Goal: Consume media (video, audio)

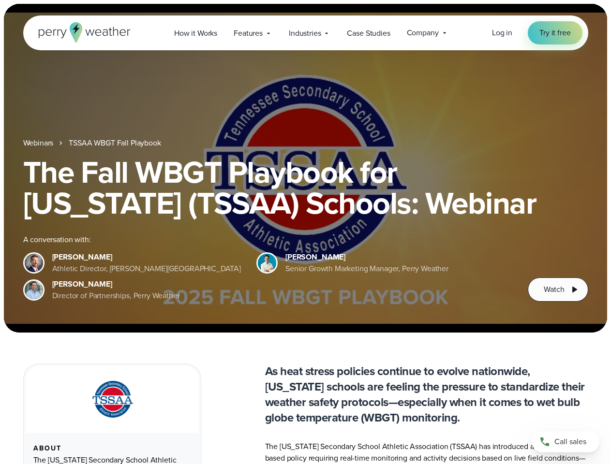
click at [305, 232] on div "The Fall WBGT Playbook for [US_STATE] (TSSAA) Schools: Webinar A conversation w…" at bounding box center [305, 229] width 565 height 145
click at [305, 33] on span "Industries" at bounding box center [305, 34] width 32 height 12
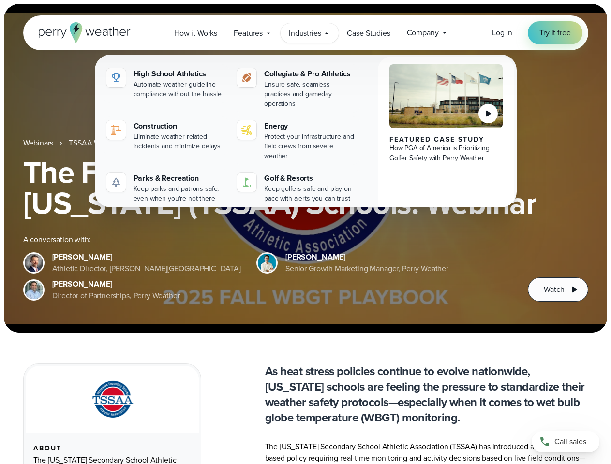
click at [305, 168] on h1 "The Fall WBGT Playbook for [US_STATE] (TSSAA) Schools: Webinar" at bounding box center [305, 188] width 565 height 62
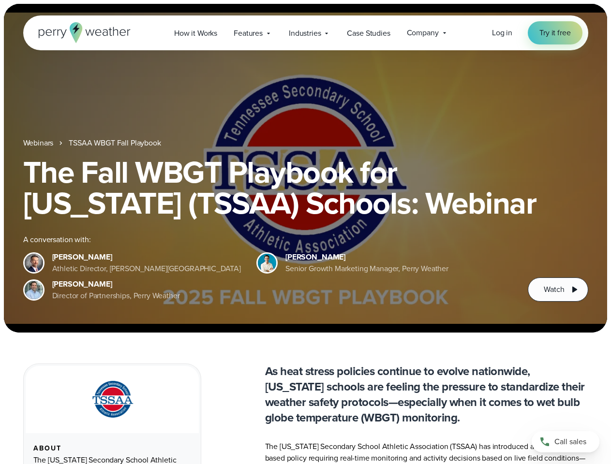
click at [116, 143] on link "TSSAA WBGT Fall Playbook" at bounding box center [115, 143] width 92 height 12
click at [558, 290] on span "Watch" at bounding box center [554, 290] width 20 height 12
